Goal: Transaction & Acquisition: Purchase product/service

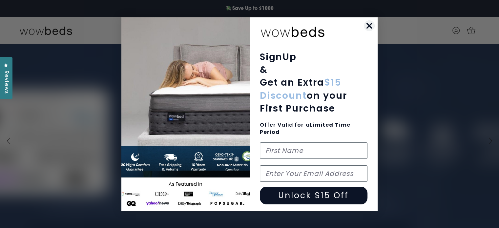
click at [374, 22] on icon "Close dialog" at bounding box center [368, 25] width 11 height 11
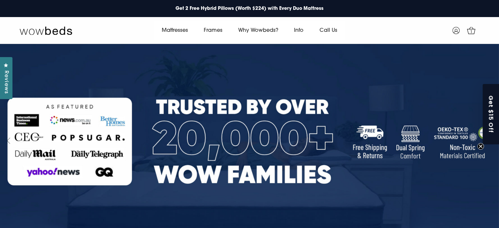
click at [10, 140] on icon at bounding box center [8, 140] width 7 height 7
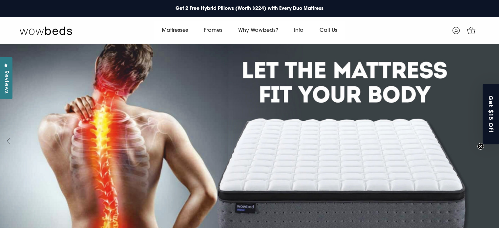
click at [10, 140] on icon at bounding box center [8, 140] width 7 height 7
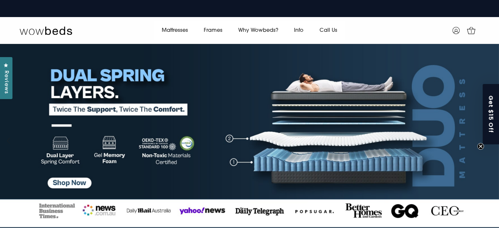
click at [10, 140] on icon at bounding box center [8, 140] width 7 height 7
click at [217, 27] on link "Frames" at bounding box center [213, 30] width 34 height 18
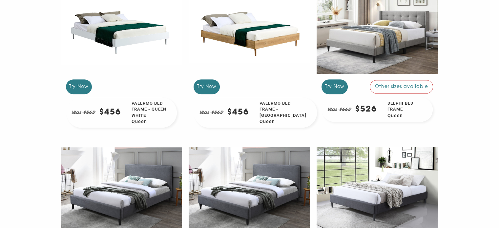
scroll to position [534, 0]
